Goal: Navigation & Orientation: Find specific page/section

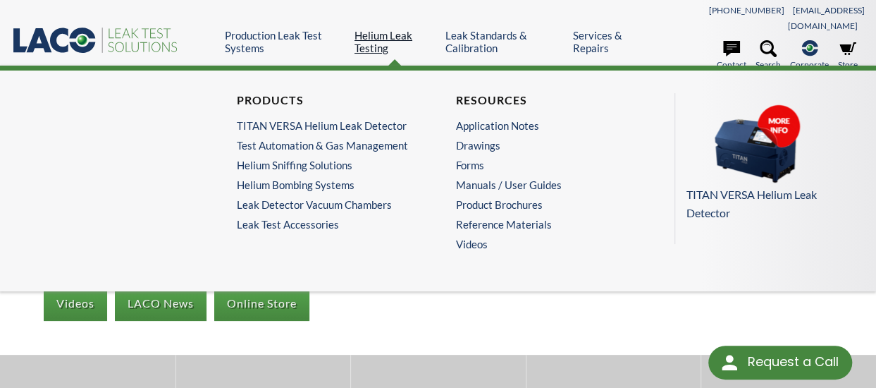
click at [375, 32] on link "Helium Leak Testing" at bounding box center [394, 41] width 80 height 25
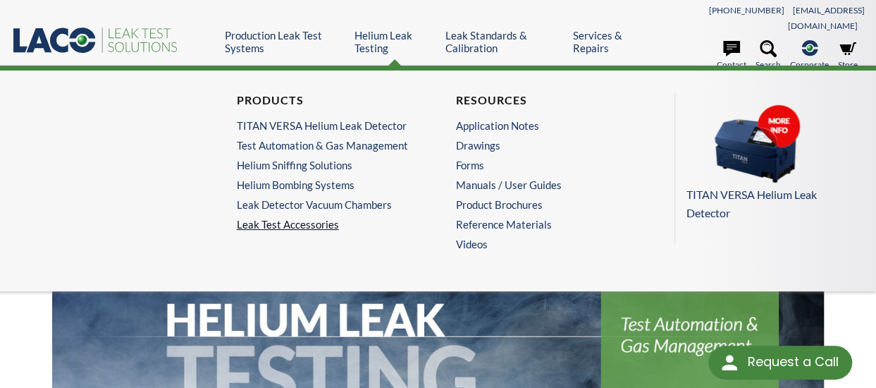
click at [306, 218] on link "Leak Test Accessories" at bounding box center [329, 224] width 184 height 13
